Goal: Obtain resource: Download file/media

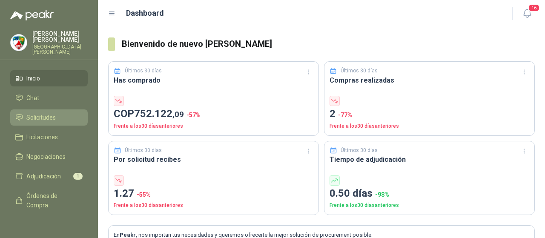
click at [45, 113] on span "Solicitudes" at bounding box center [40, 117] width 29 height 9
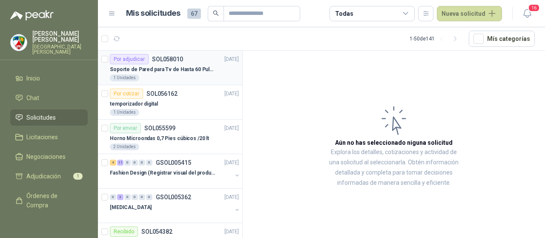
click at [166, 69] on p "Soporte de Pared para Tv de Hasta 60 Pulgadas con Brazo Articulado" at bounding box center [163, 70] width 106 height 8
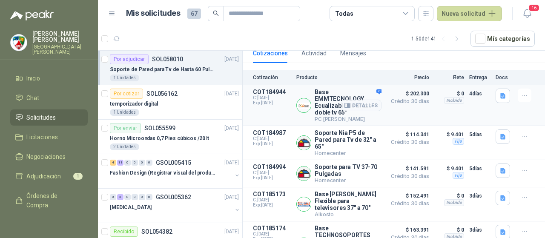
scroll to position [85, 0]
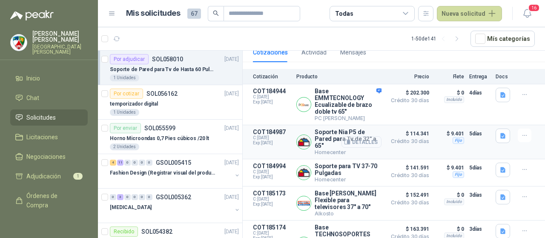
click at [360, 136] on button "Detalles" at bounding box center [361, 141] width 40 height 11
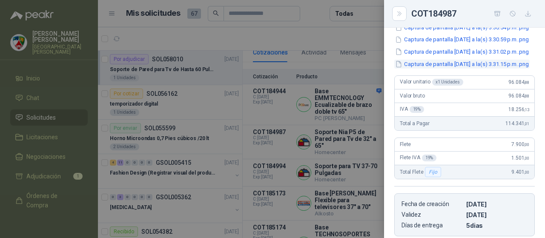
scroll to position [47, 0]
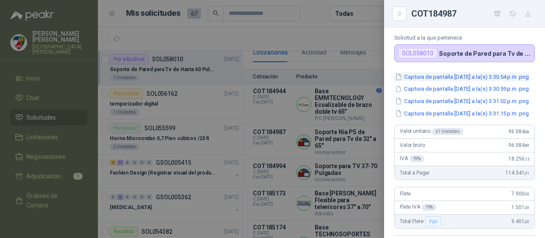
click at [447, 79] on button "Captura de pantalla [DATE] a la(s) 3.30.54 p.m..png" at bounding box center [461, 76] width 135 height 9
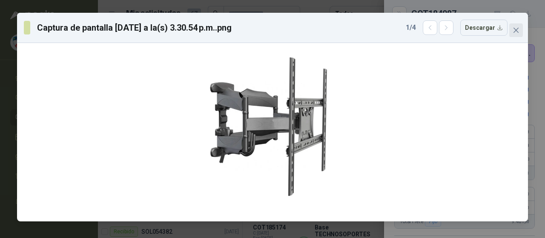
click at [518, 30] on icon "close" at bounding box center [516, 30] width 7 height 7
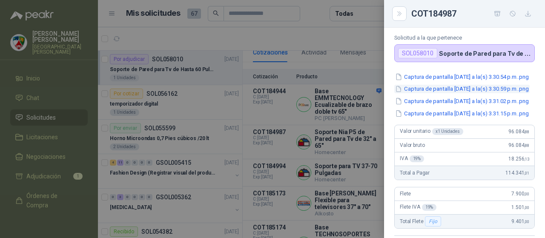
click at [466, 94] on button "Captura de pantalla [DATE] a la(s) 3.30.59 p.m..png" at bounding box center [461, 89] width 135 height 9
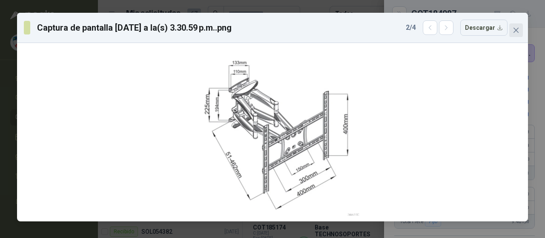
click at [518, 34] on button "Close" at bounding box center [516, 30] width 14 height 14
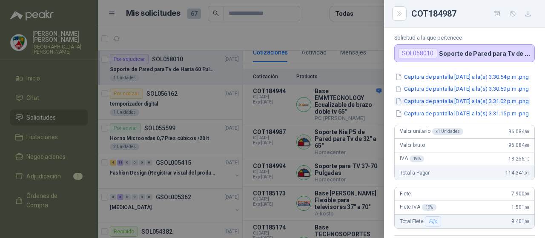
click at [482, 106] on button "Captura de pantalla [DATE] a la(s) 3.31.02 p.m..png" at bounding box center [461, 101] width 135 height 9
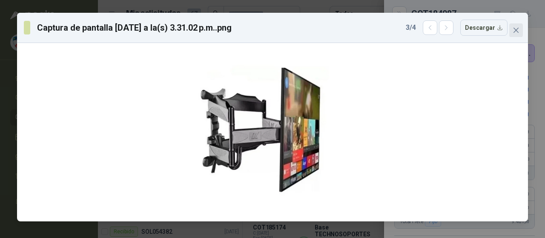
click at [516, 30] on icon "close" at bounding box center [516, 30] width 5 height 5
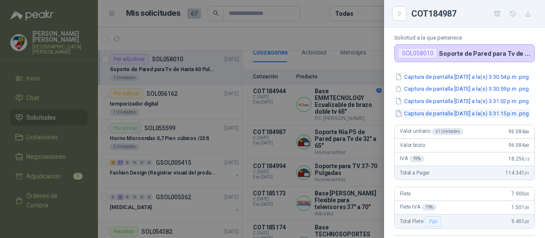
click at [471, 118] on button "Captura de pantalla [DATE] a la(s) 3.31.15 p.m..png" at bounding box center [461, 113] width 135 height 9
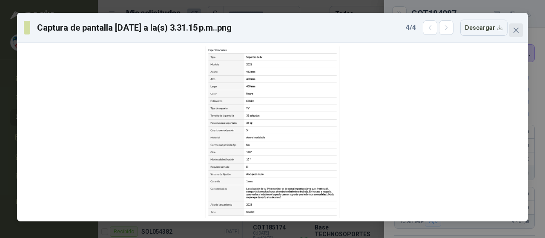
click at [514, 30] on icon "close" at bounding box center [516, 30] width 7 height 7
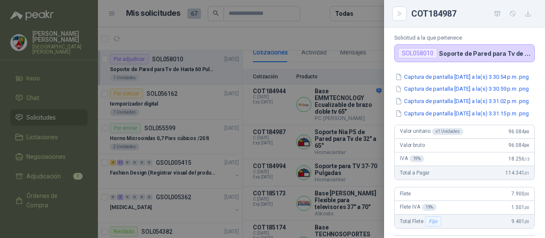
click at [358, 98] on div at bounding box center [272, 119] width 545 height 238
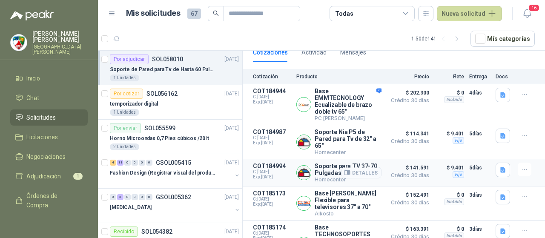
click at [365, 167] on button "Detalles" at bounding box center [361, 172] width 40 height 11
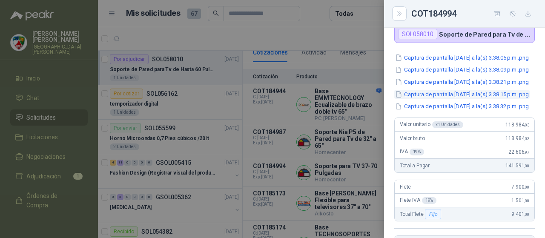
scroll to position [55, 0]
drag, startPoint x: 445, startPoint y: 51, endPoint x: 448, endPoint y: 55, distance: 5.3
click at [446, 51] on div "Soporte para TV 37-70 Pulgadas Homecenter Solicitud a la que pertenece SOL05801…" at bounding box center [464, 133] width 161 height 210
click at [449, 57] on button "Captura de pantalla [DATE] a la(s) 3.38.05 p.m..png" at bounding box center [461, 58] width 135 height 9
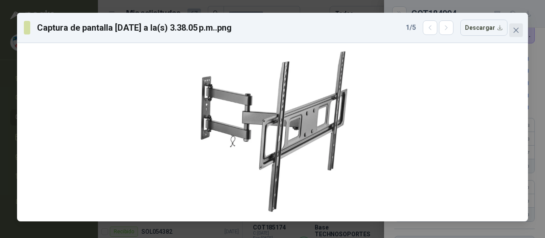
click at [519, 30] on icon "close" at bounding box center [516, 30] width 7 height 7
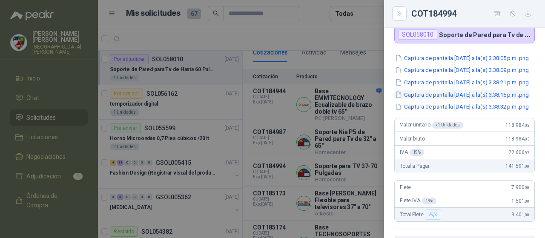
click at [453, 99] on button "Captura de pantalla [DATE] a la(s) 3.38.15 p.m..png" at bounding box center [461, 94] width 135 height 9
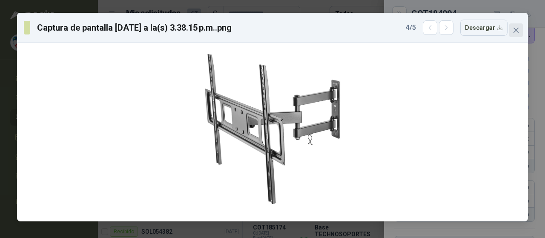
click at [520, 28] on span "Close" at bounding box center [516, 30] width 14 height 7
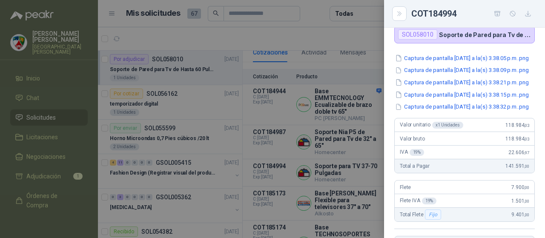
click at [366, 115] on div at bounding box center [272, 119] width 545 height 238
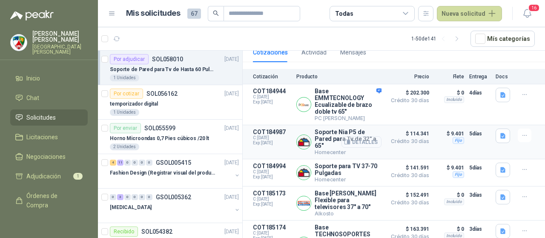
click at [356, 136] on button "Detalles" at bounding box center [361, 141] width 40 height 11
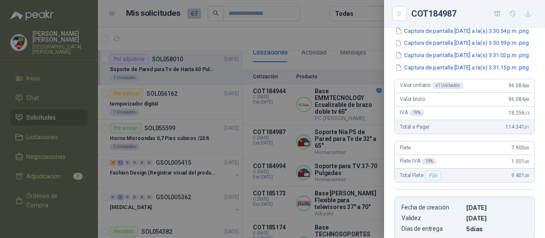
scroll to position [47, 0]
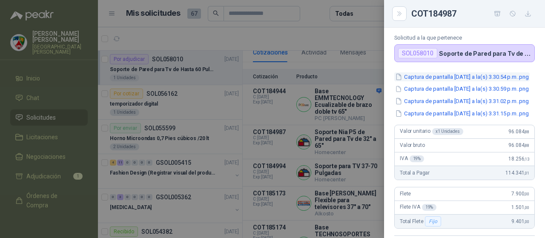
click at [442, 76] on button "Captura de pantalla [DATE] a la(s) 3.30.54 p.m..png" at bounding box center [461, 76] width 135 height 9
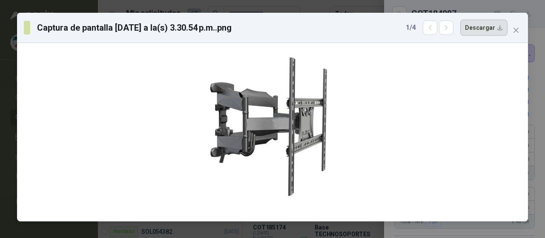
click at [485, 27] on button "Descargar" at bounding box center [483, 28] width 47 height 16
click at [531, 155] on div "Captura de pantalla [DATE] a la(s) 3.30.54 p.m..png 1 / 4 Descargar" at bounding box center [272, 119] width 545 height 238
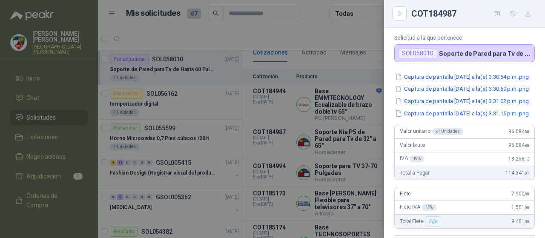
click at [341, 118] on div at bounding box center [272, 119] width 545 height 238
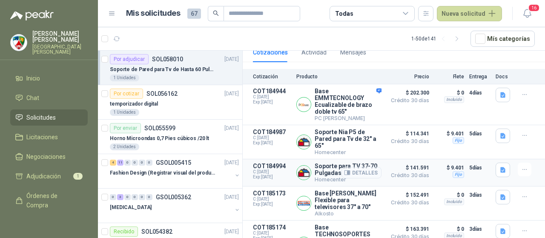
click at [358, 167] on button "Detalles" at bounding box center [361, 172] width 40 height 11
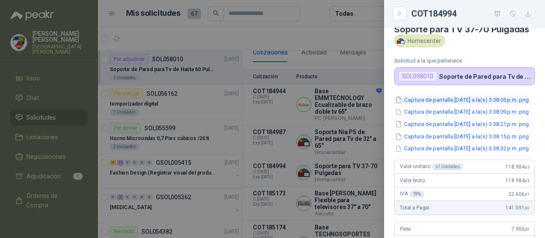
scroll to position [13, 0]
click at [437, 104] on button "Captura de pantalla [DATE] a la(s) 3.38.05 p.m..png" at bounding box center [461, 100] width 135 height 9
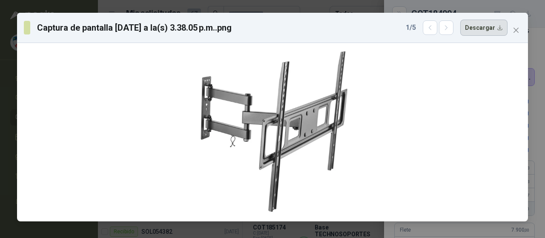
click at [476, 32] on button "Descargar" at bounding box center [483, 28] width 47 height 16
click at [517, 32] on icon "close" at bounding box center [516, 30] width 7 height 7
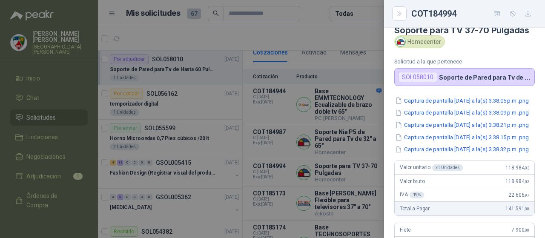
click at [361, 165] on div at bounding box center [272, 119] width 545 height 238
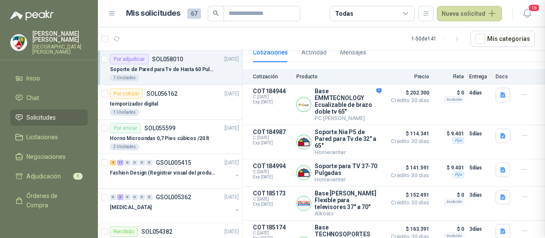
scroll to position [268, 0]
click at [362, 198] on button "Detalles" at bounding box center [361, 203] width 40 height 11
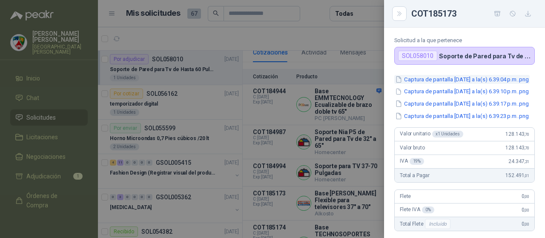
scroll to position [4, 0]
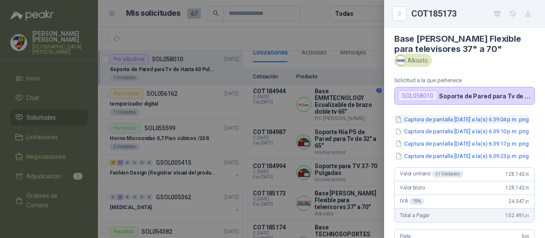
click at [443, 124] on button "Captura de pantalla [DATE] a la(s) 6.39.04 p.m..png" at bounding box center [461, 119] width 135 height 9
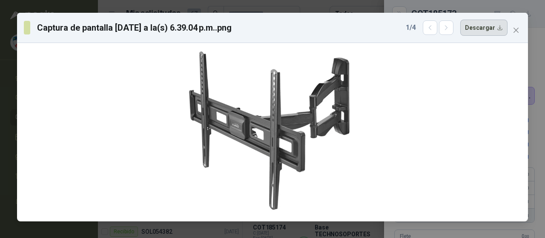
click at [492, 32] on button "Descargar" at bounding box center [483, 28] width 47 height 16
click at [519, 34] on button "Close" at bounding box center [516, 30] width 14 height 14
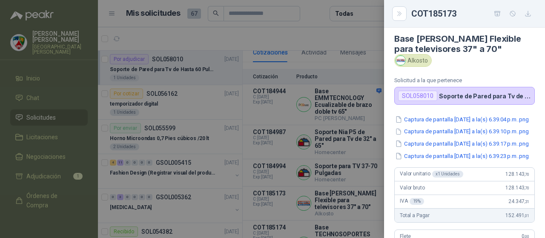
click at [378, 152] on div at bounding box center [272, 119] width 545 height 238
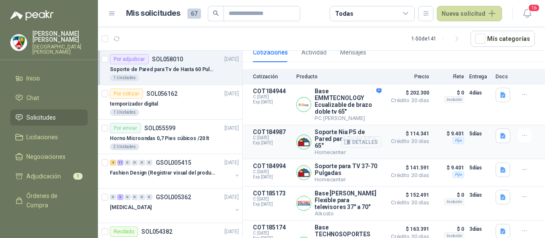
scroll to position [108, 0]
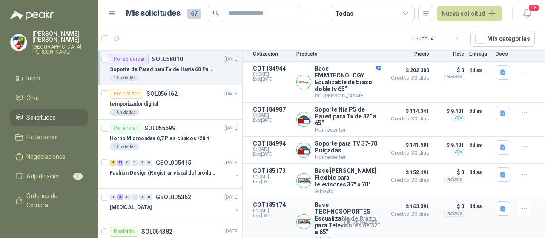
click at [355, 216] on button "Detalles" at bounding box center [361, 221] width 40 height 11
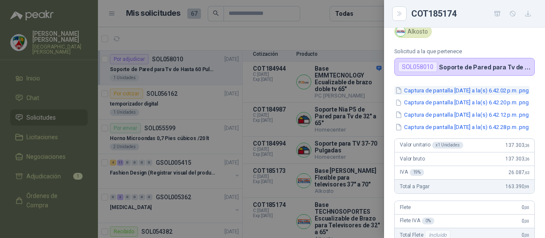
scroll to position [14, 0]
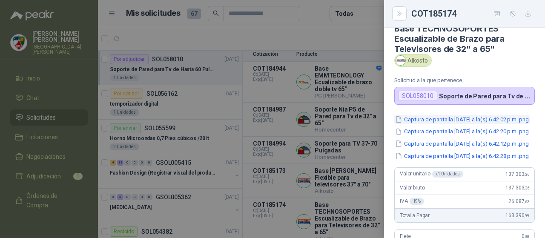
click at [448, 117] on button "Captura de pantalla [DATE] a la(s) 6.42.02 p.m..png" at bounding box center [461, 119] width 135 height 9
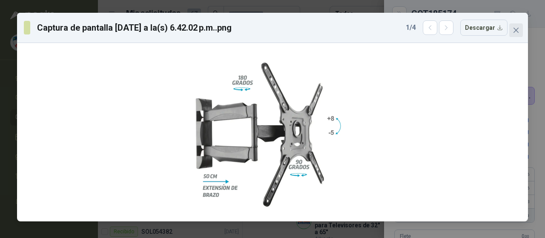
click at [511, 27] on span "Close" at bounding box center [516, 30] width 14 height 7
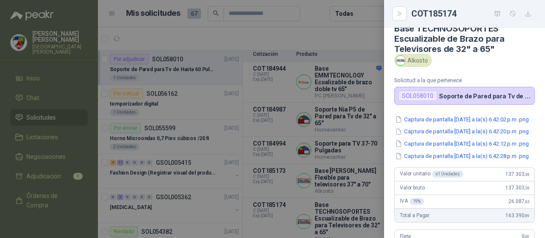
click at [370, 86] on div at bounding box center [272, 119] width 545 height 238
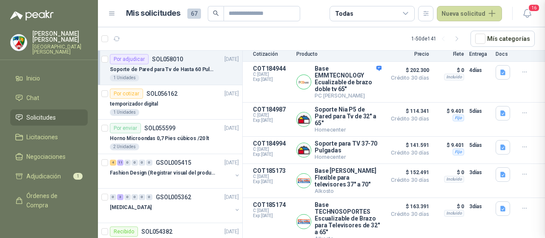
scroll to position [270, 0]
click at [356, 76] on button "Detalles" at bounding box center [361, 81] width 40 height 11
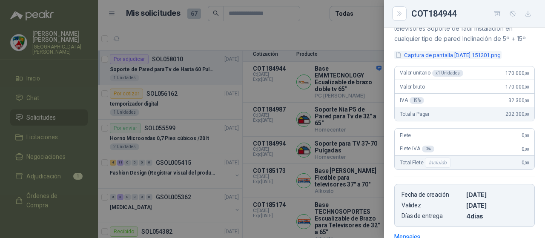
scroll to position [52, 0]
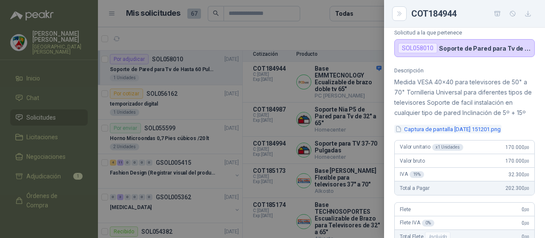
click at [448, 134] on button "Captura de pantalla [DATE] 151201.png" at bounding box center [447, 129] width 107 height 9
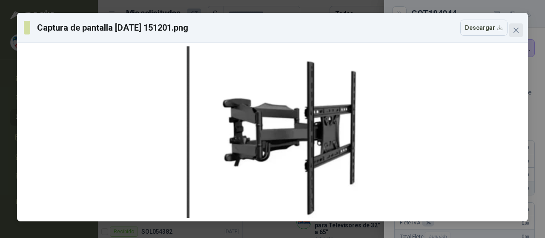
click at [511, 25] on button "Close" at bounding box center [516, 30] width 14 height 14
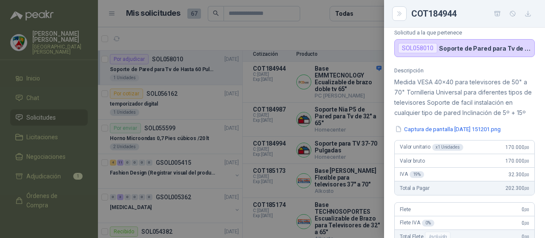
click at [330, 49] on div at bounding box center [272, 119] width 545 height 238
